Goal: Task Accomplishment & Management: Manage account settings

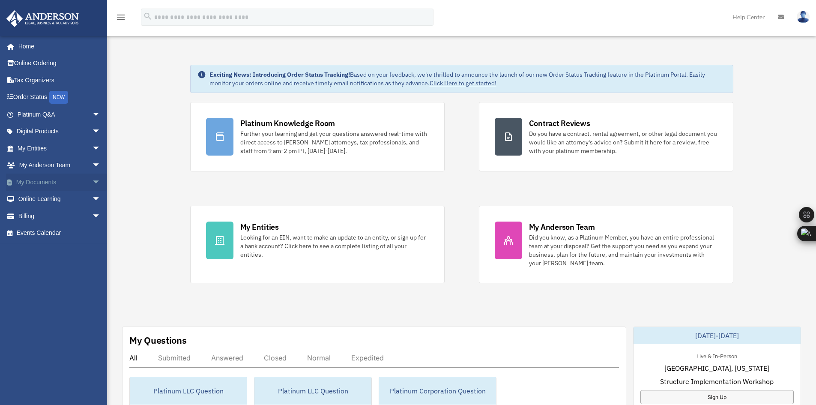
click at [36, 177] on link "My Documents arrow_drop_down" at bounding box center [60, 182] width 108 height 17
click at [92, 181] on span "arrow_drop_down" at bounding box center [100, 183] width 17 height 18
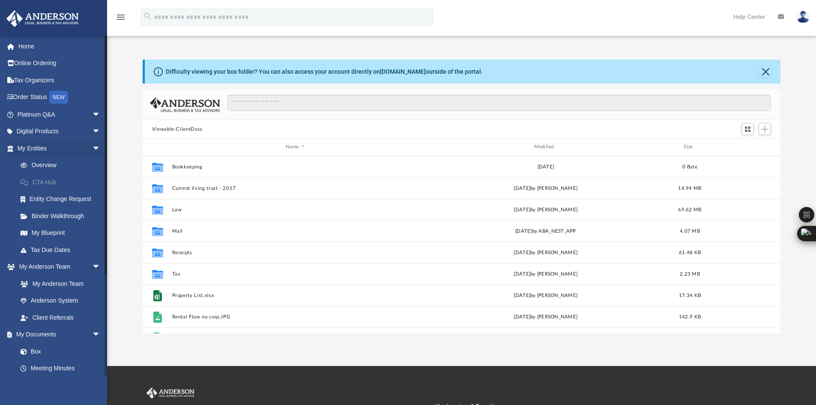
scroll to position [189, 632]
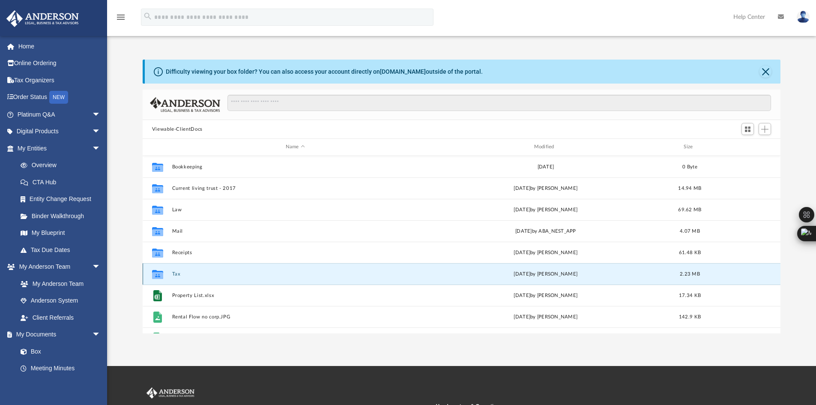
click at [174, 275] on button "Tax" at bounding box center [295, 274] width 247 height 6
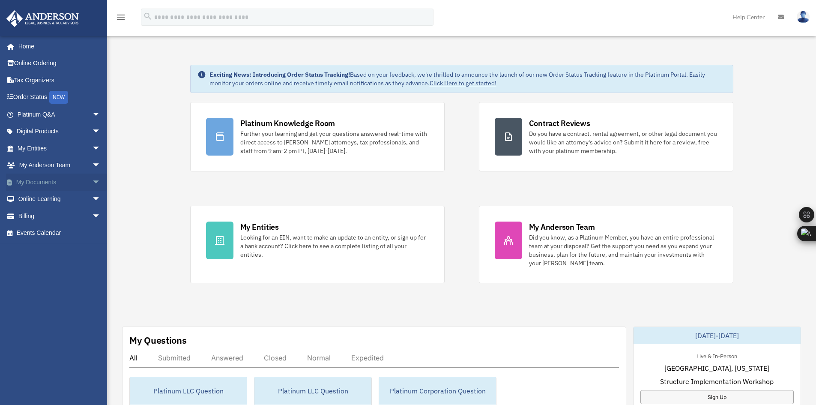
click at [56, 180] on link "My Documents arrow_drop_down" at bounding box center [60, 182] width 108 height 17
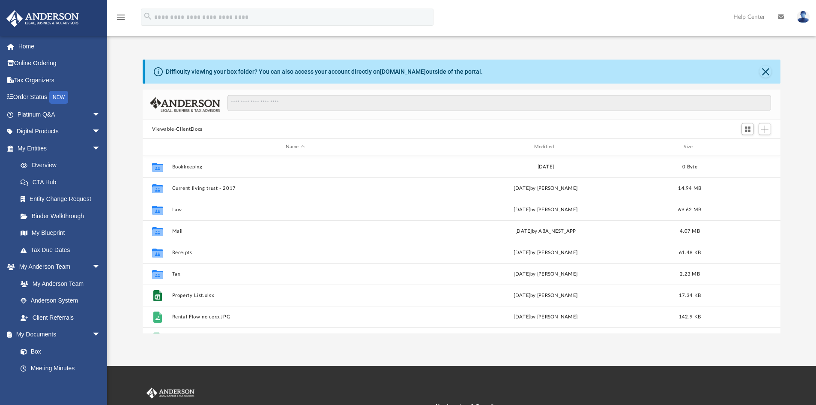
scroll to position [189, 632]
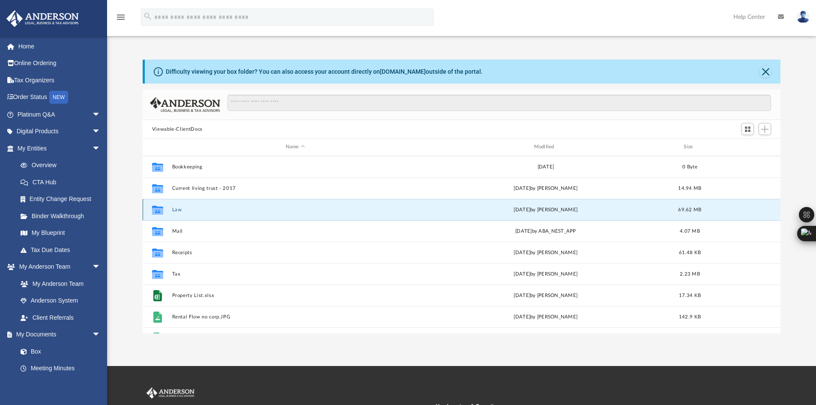
click at [176, 209] on button "Law" at bounding box center [295, 210] width 247 height 6
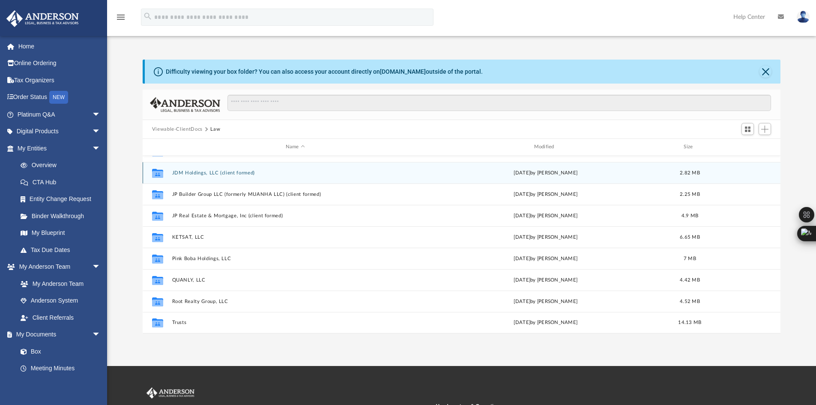
scroll to position [101, 0]
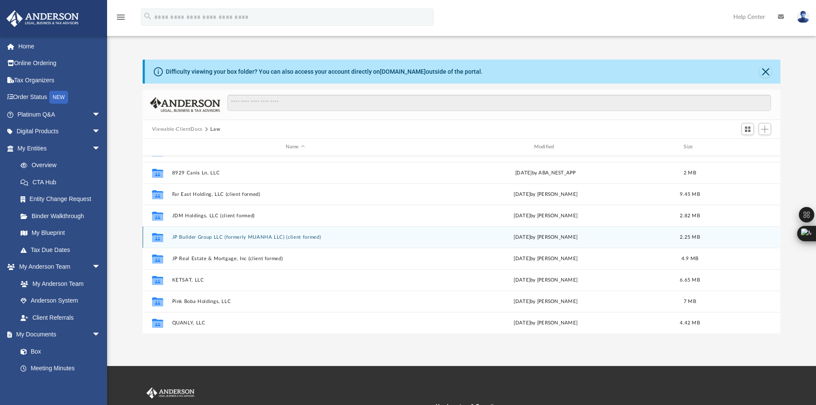
click at [255, 237] on button "JP Builder Group LLC (formerly MUANHA LLC) (client formed)" at bounding box center [295, 237] width 247 height 6
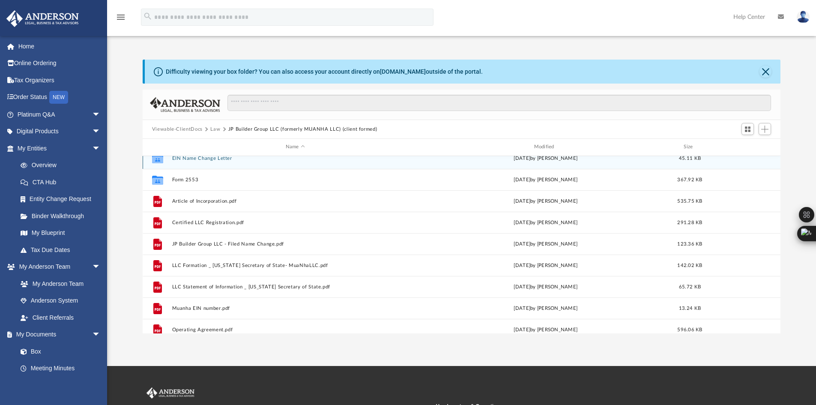
scroll to position [0, 0]
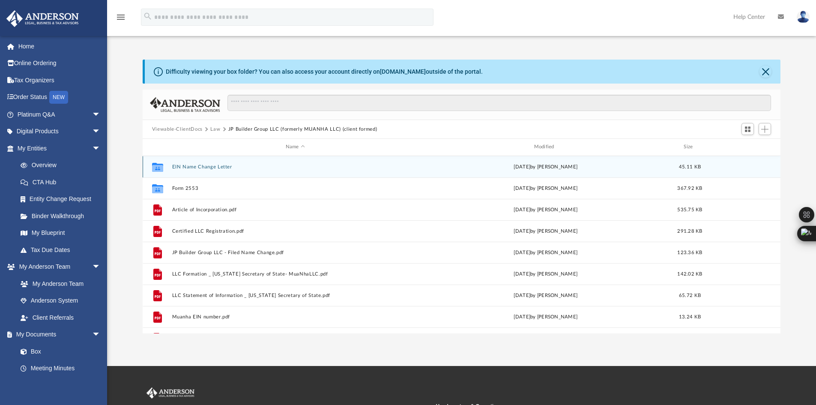
click at [216, 167] on button "EIN Name Change Letter" at bounding box center [295, 167] width 247 height 6
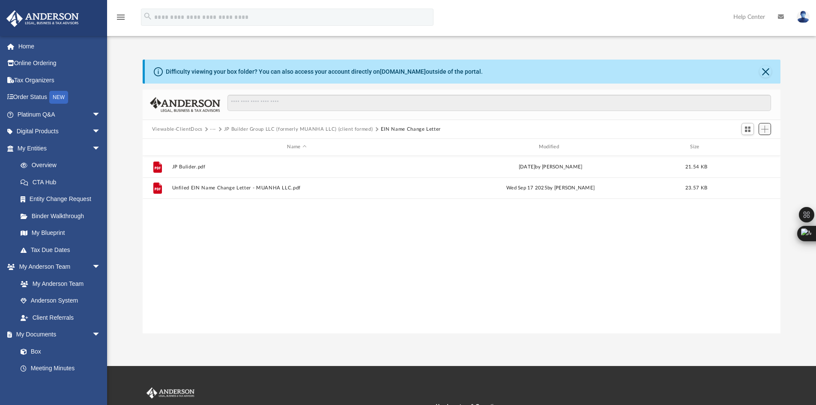
click at [763, 132] on span "Add" at bounding box center [764, 129] width 7 height 7
click at [756, 144] on li "Upload" at bounding box center [752, 146] width 27 height 9
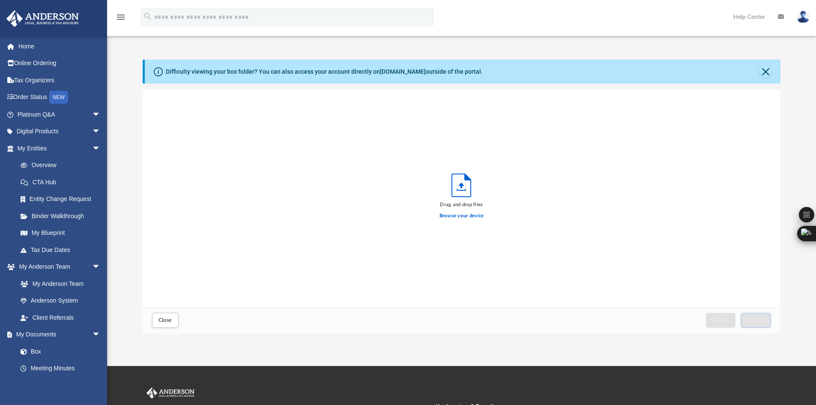
scroll to position [211, 632]
click at [451, 212] on label "Browse your device" at bounding box center [462, 216] width 45 height 8
click at [0, 0] on input "Browse your device" at bounding box center [0, 0] width 0 height 0
click at [755, 323] on button "Upload" at bounding box center [756, 320] width 31 height 15
click at [169, 320] on span "Close" at bounding box center [166, 319] width 14 height 5
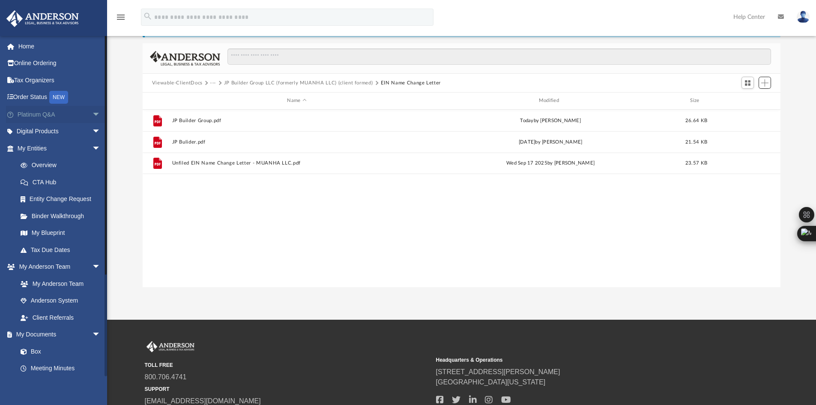
scroll to position [0, 0]
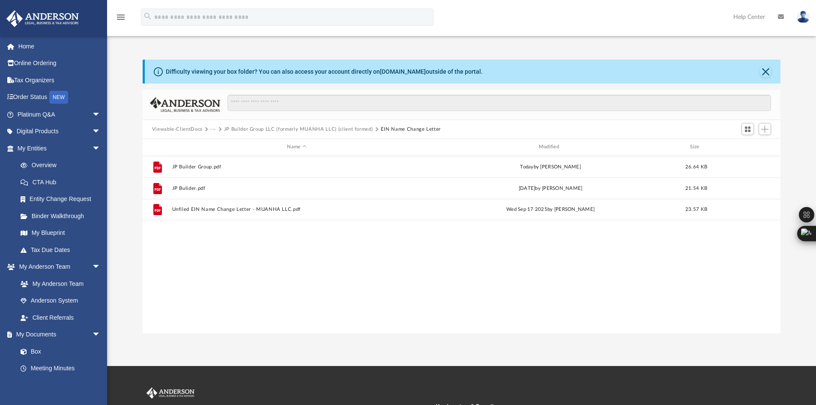
click at [804, 17] on img at bounding box center [803, 17] width 13 height 12
